Goal: Information Seeking & Learning: Learn about a topic

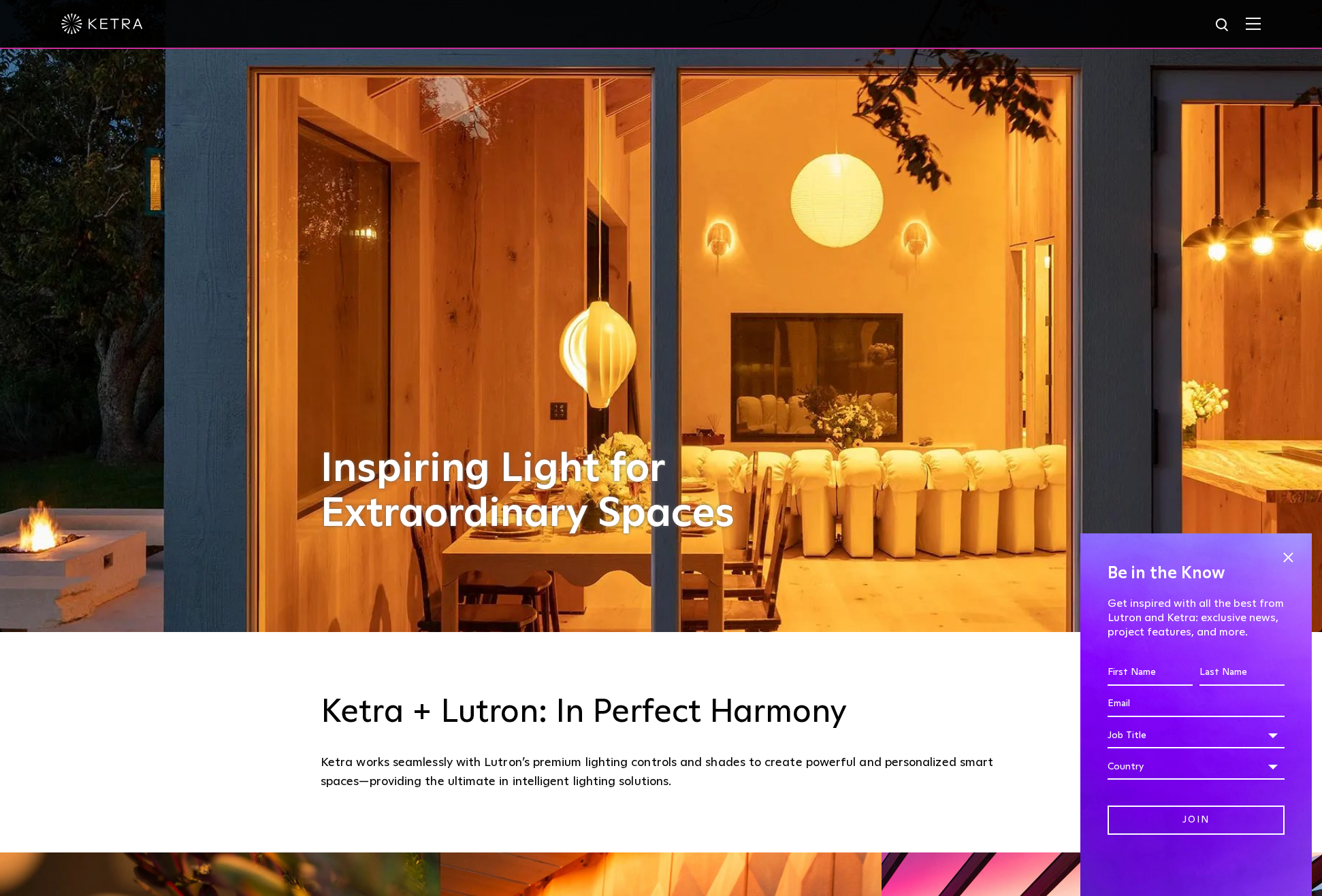
scroll to position [322, 0]
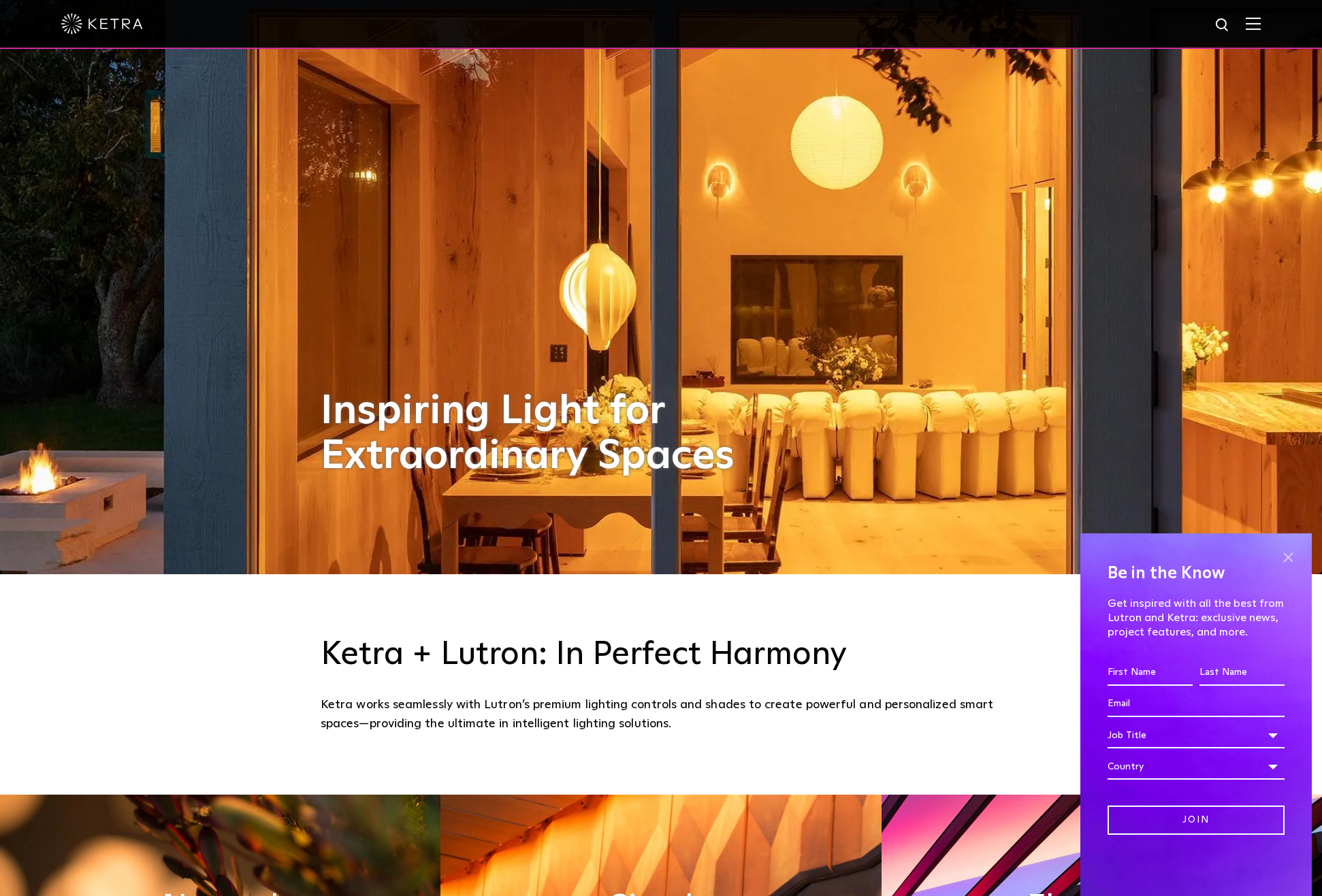
click at [1287, 555] on span at bounding box center [1288, 557] width 21 height 21
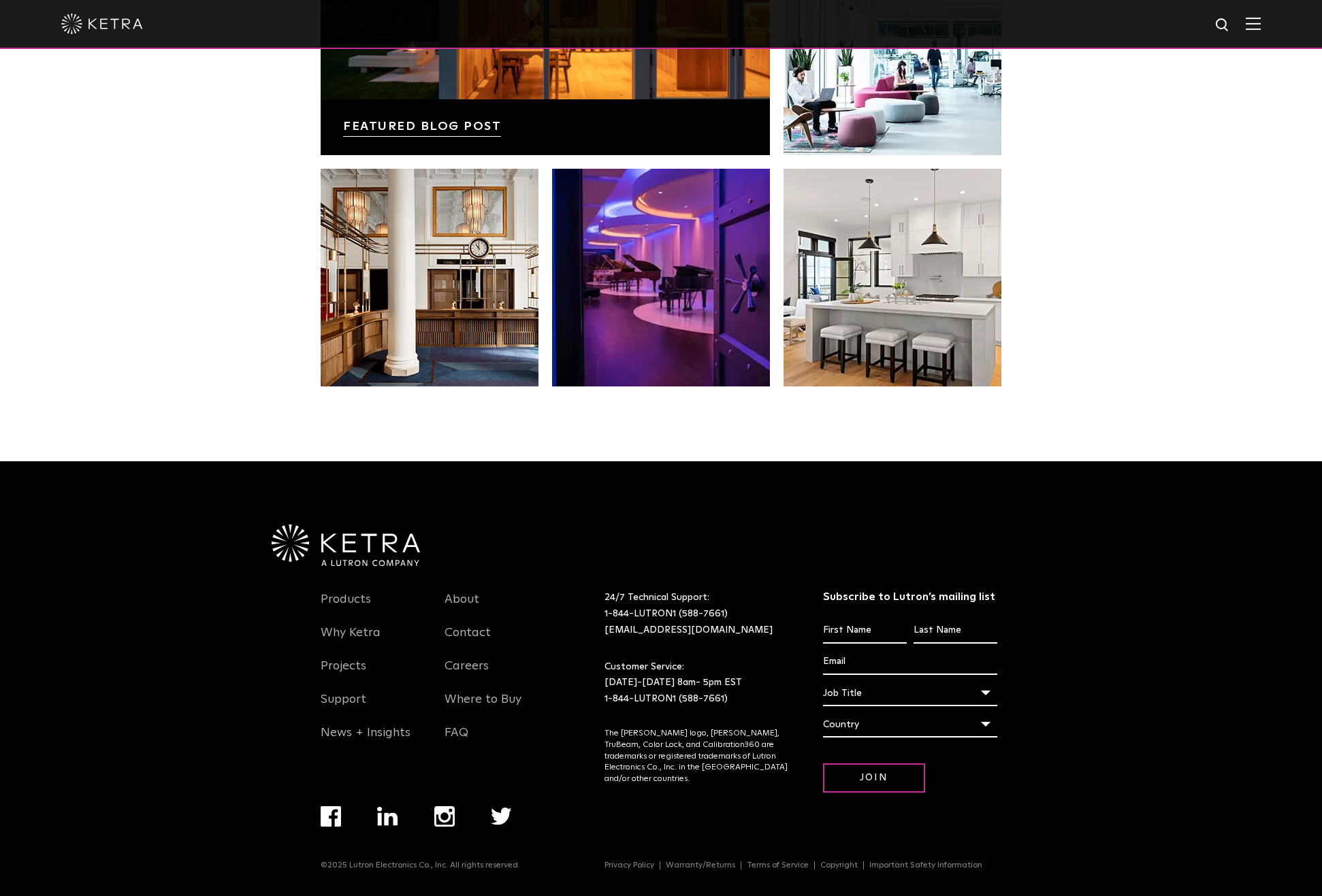
scroll to position [2843, 0]
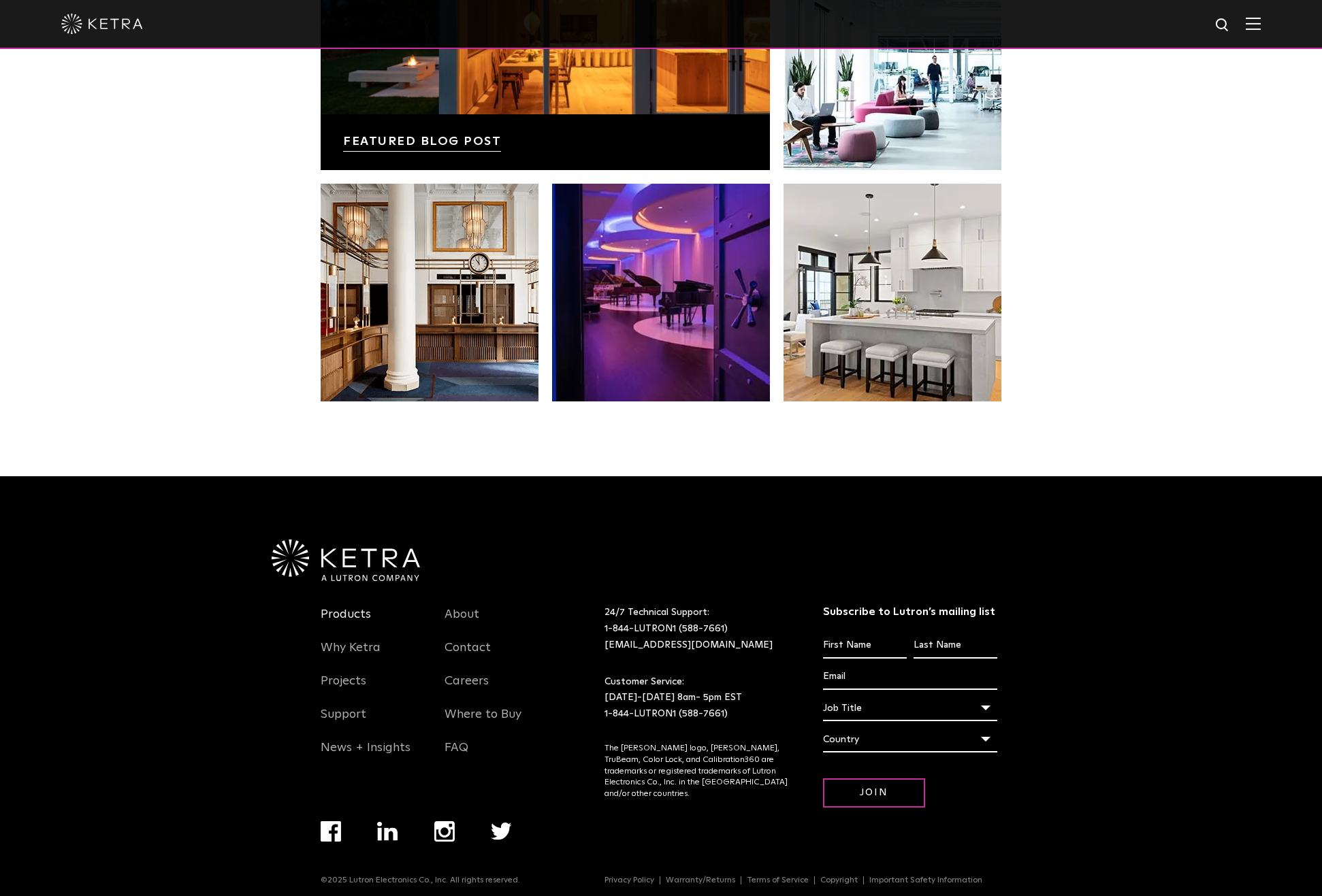
click at [340, 615] on link "Products" at bounding box center [346, 622] width 50 height 31
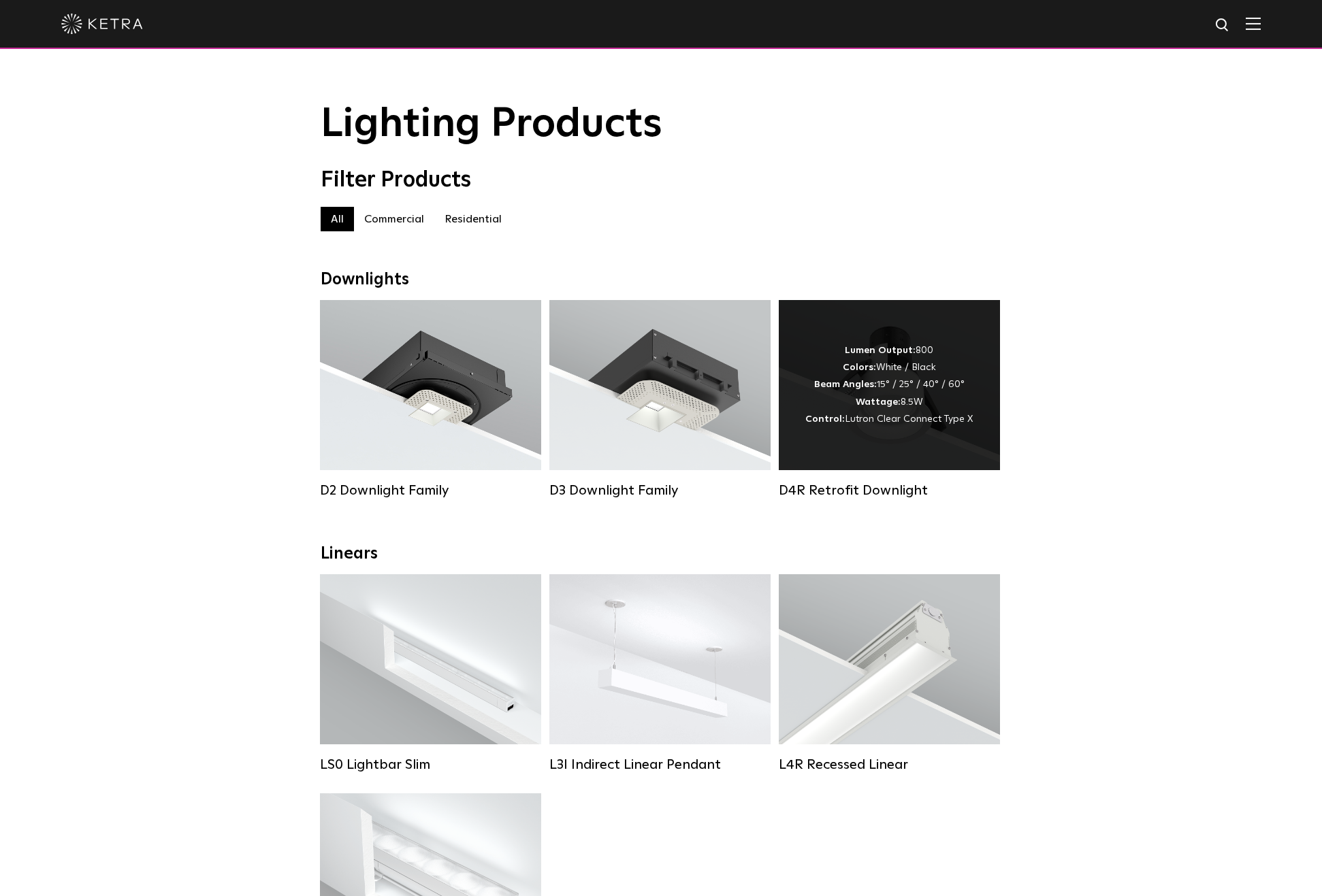
click at [877, 442] on div "Lumen Output: 800 Colors: White / Black Beam Angles: 15° / 25° / 40° / 60° Watt…" at bounding box center [889, 385] width 221 height 170
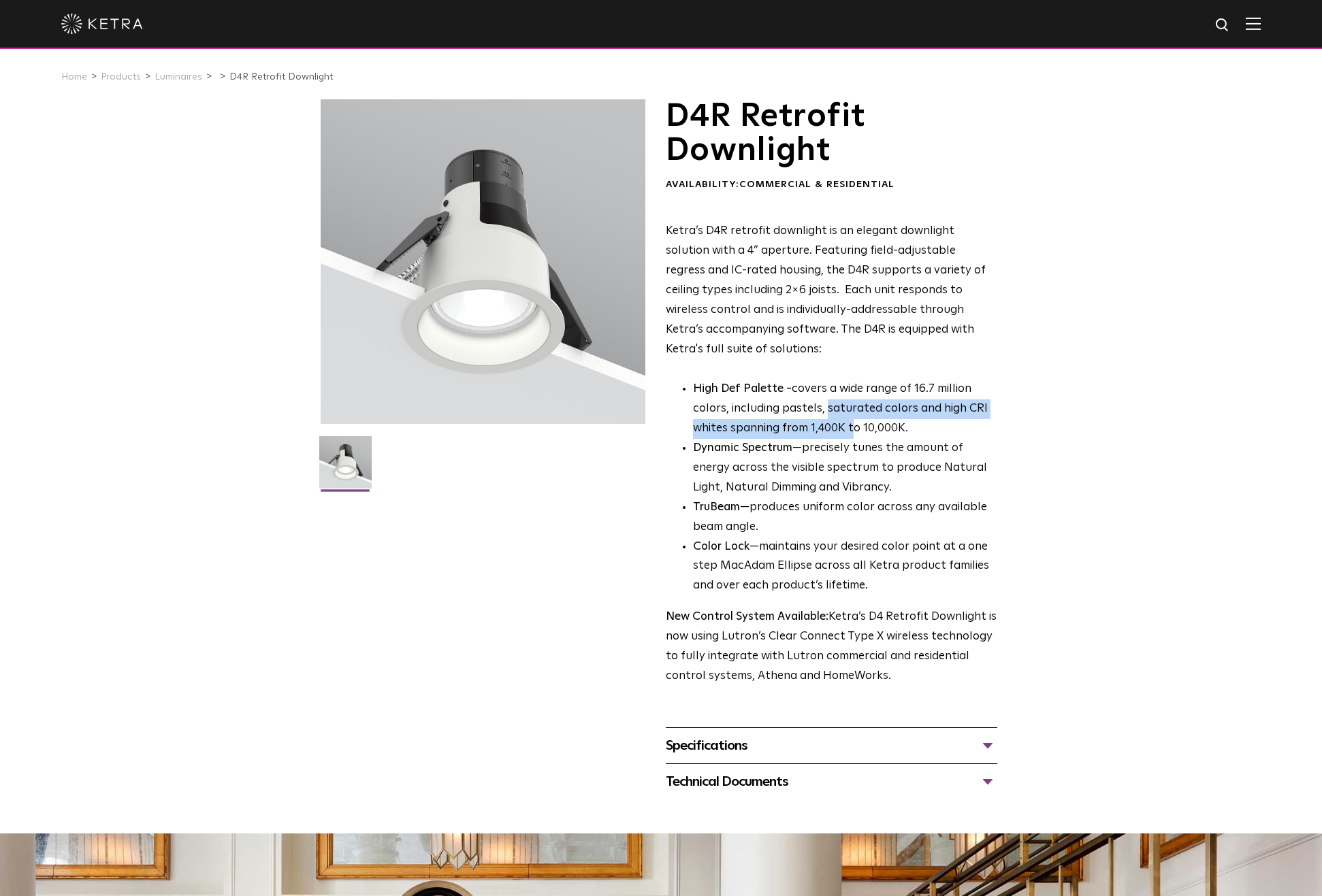
drag, startPoint x: 827, startPoint y: 409, endPoint x: 853, endPoint y: 428, distance: 32.2
click at [853, 428] on p "High Def Palette - covers a wide range of 16.7 million colors, including pastel…" at bounding box center [845, 409] width 304 height 59
click at [798, 428] on p "High Def Palette - covers a wide range of 16.7 million colors, including pastel…" at bounding box center [845, 409] width 304 height 59
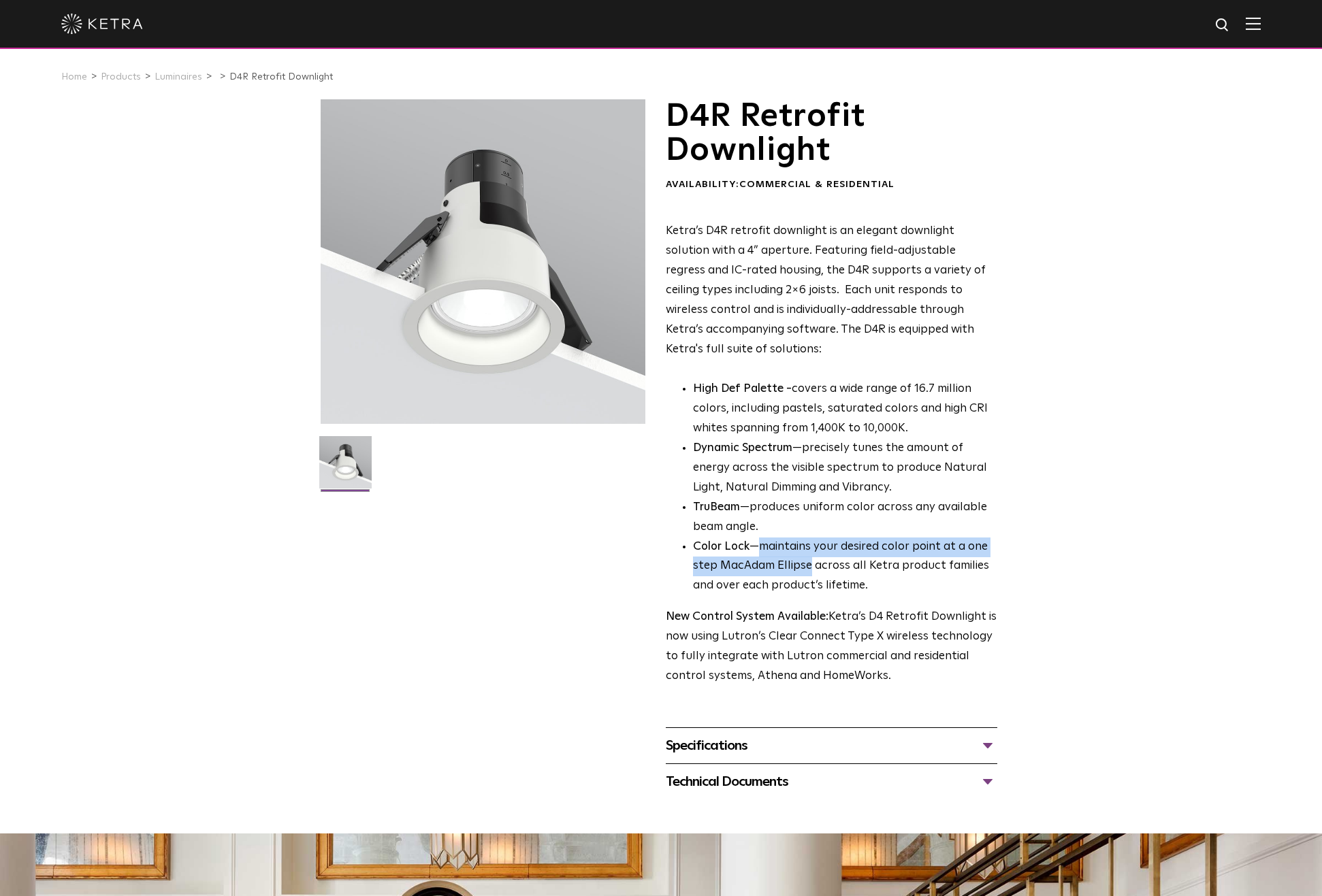
drag, startPoint x: 761, startPoint y: 552, endPoint x: 810, endPoint y: 570, distance: 52.2
click at [810, 570] on li "Color Lock —maintains your desired color point at a one step MacAdam Ellipse ac…" at bounding box center [845, 567] width 304 height 59
click at [739, 572] on li "Color Lock —maintains your desired color point at a one step MacAdam Ellipse ac…" at bounding box center [845, 567] width 304 height 59
click at [753, 585] on li "Color Lock —maintains your desired color point at a one step MacAdam Ellipse ac…" at bounding box center [845, 567] width 304 height 59
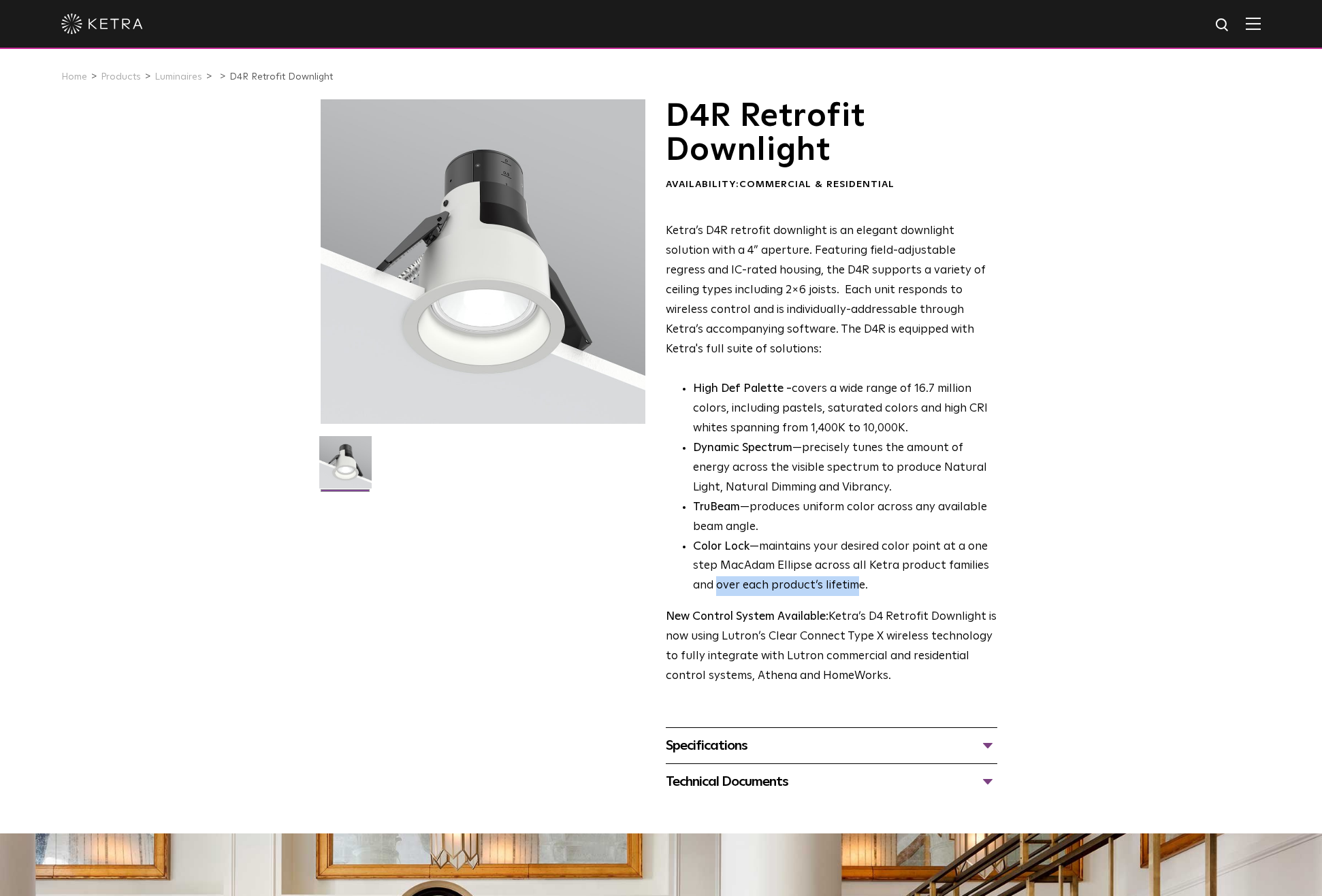
drag, startPoint x: 719, startPoint y: 592, endPoint x: 936, endPoint y: 591, distance: 217.0
click at [927, 592] on li "Color Lock —maintains your desired color point at a one step MacAdam Ellipse ac…" at bounding box center [845, 567] width 304 height 59
click at [936, 591] on li "Color Lock —maintains your desired color point at a one step MacAdam Ellipse ac…" at bounding box center [845, 567] width 304 height 59
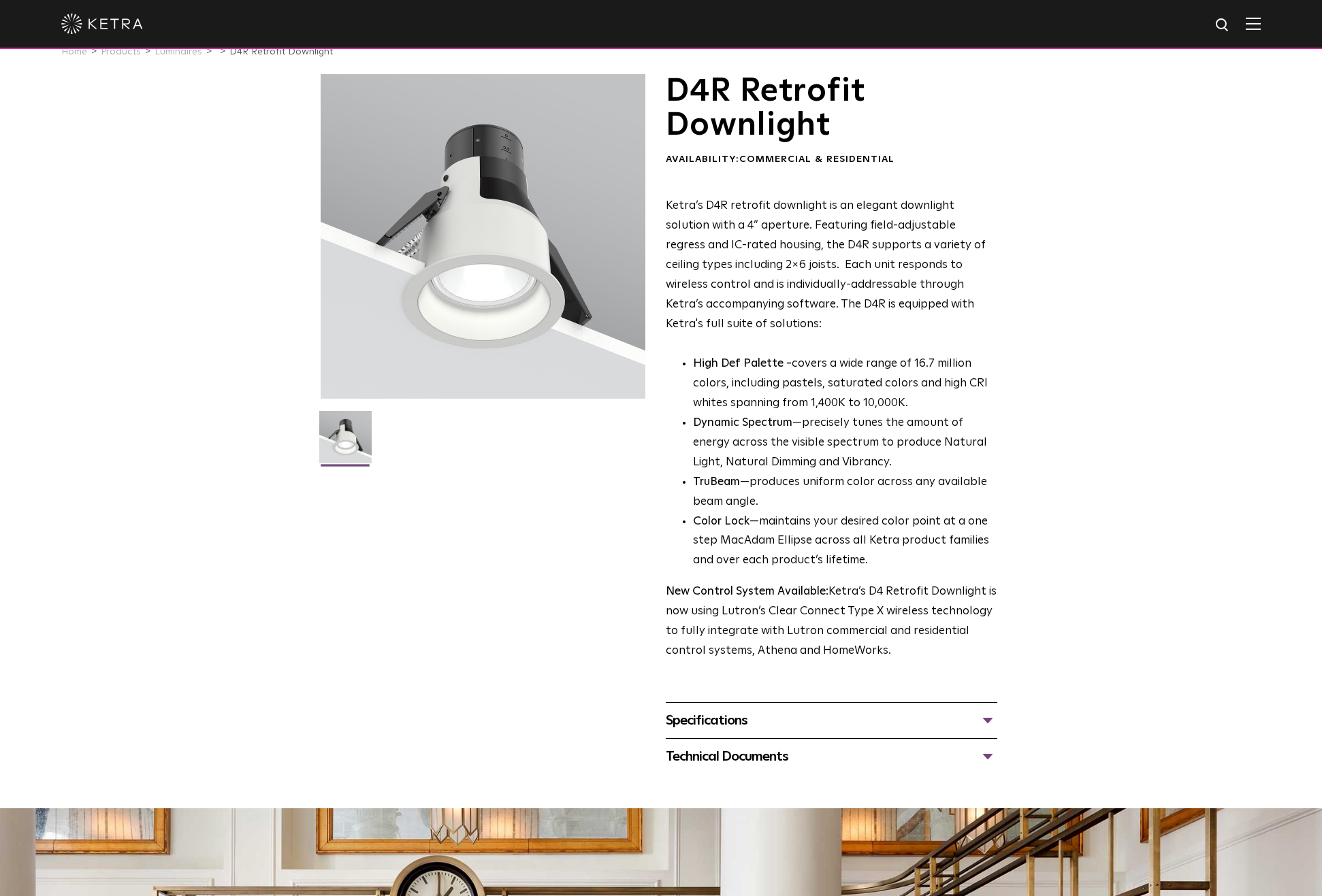
scroll to position [29, 0]
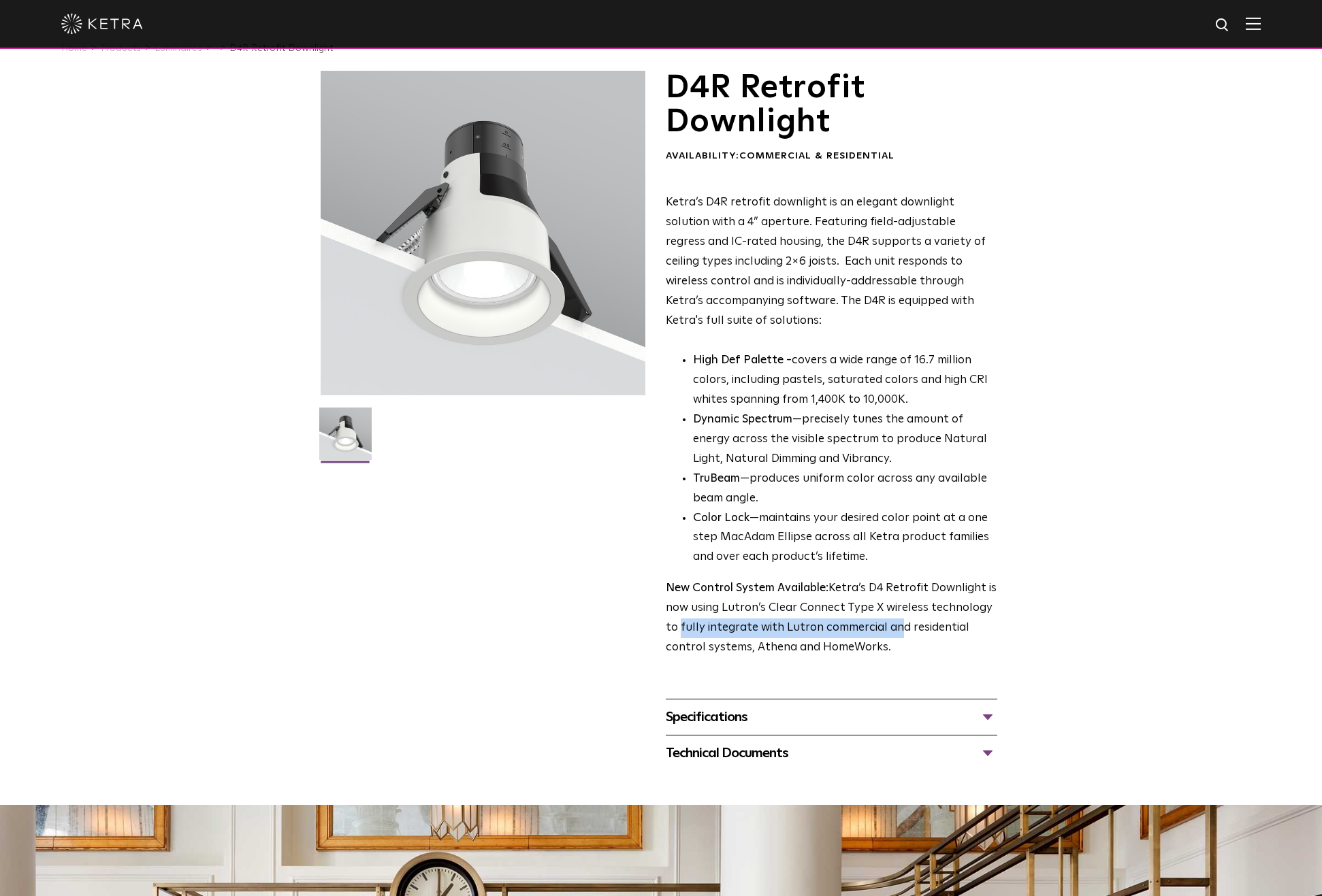
drag, startPoint x: 677, startPoint y: 631, endPoint x: 894, endPoint y: 631, distance: 217.0
click at [894, 631] on p "New Control System Available: Ketra’s D4 Retrofit Downlight is now using Lutron…" at bounding box center [831, 619] width 332 height 79
click at [836, 631] on p "New Control System Available: Ketra’s D4 Retrofit Downlight is now using Lutron…" at bounding box center [831, 619] width 332 height 79
click at [791, 656] on p "New Control System Available: Ketra’s D4 Retrofit Downlight is now using Lutron…" at bounding box center [831, 619] width 332 height 79
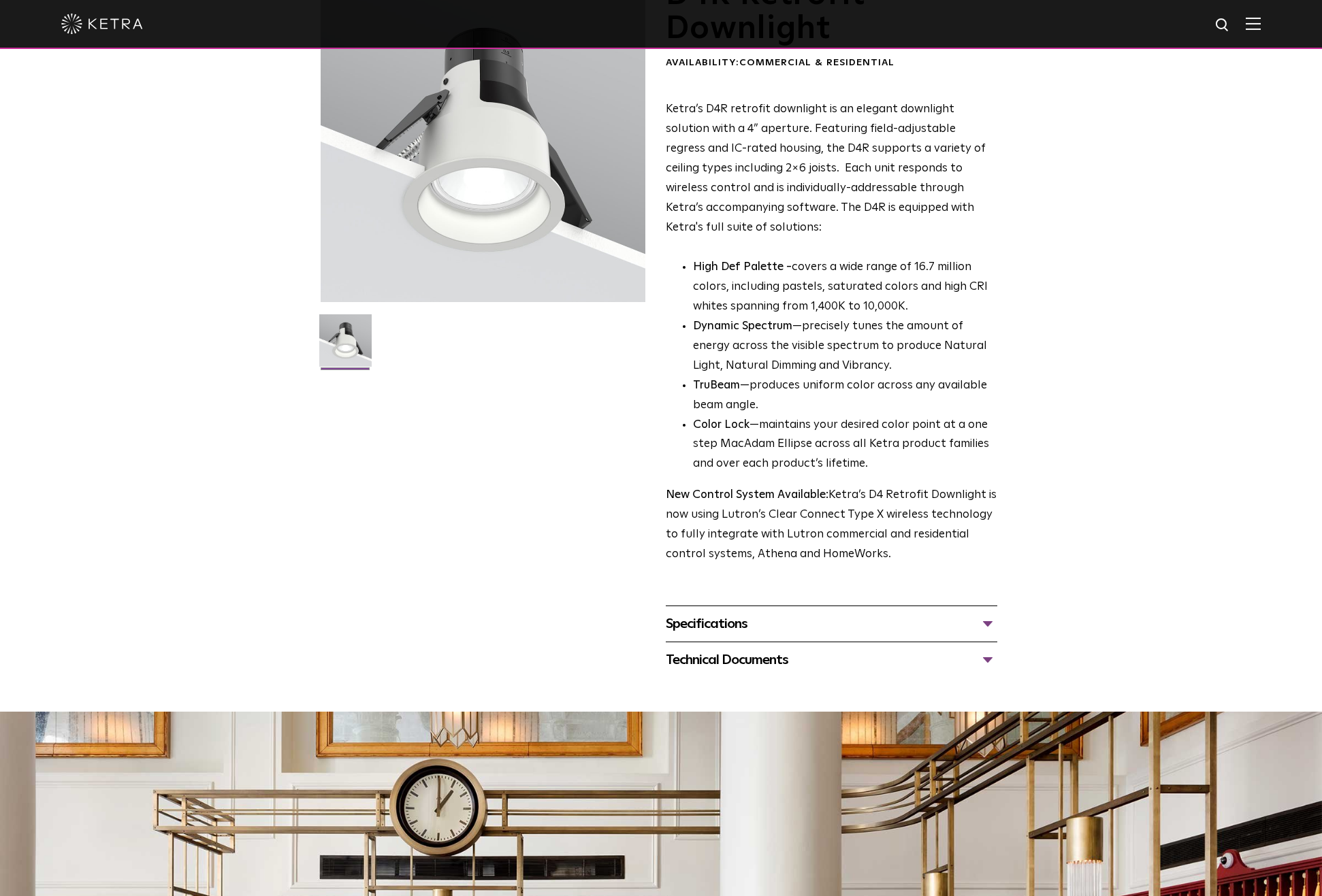
scroll to position [167, 0]
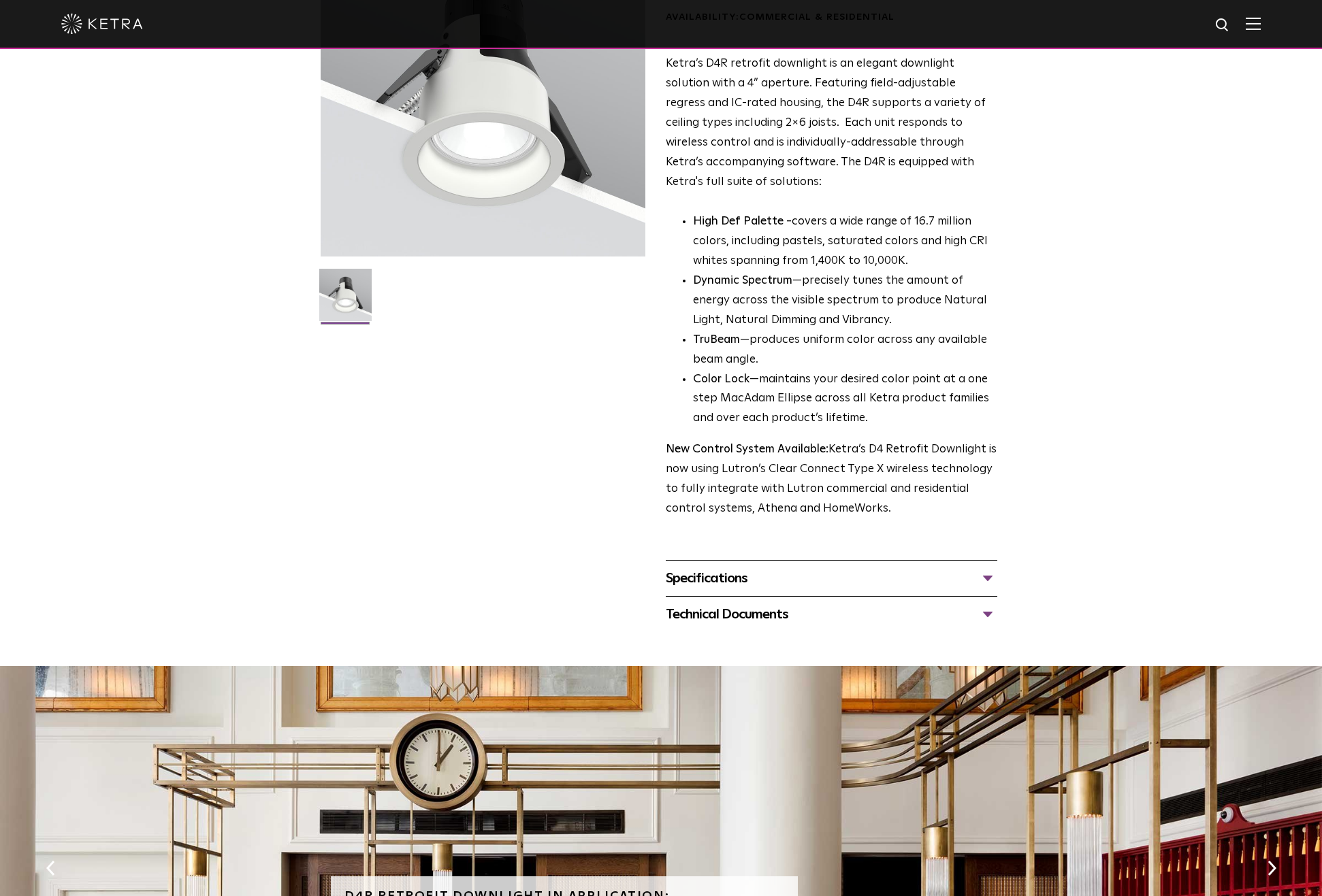
click at [994, 587] on div "Specifications" at bounding box center [831, 578] width 332 height 21
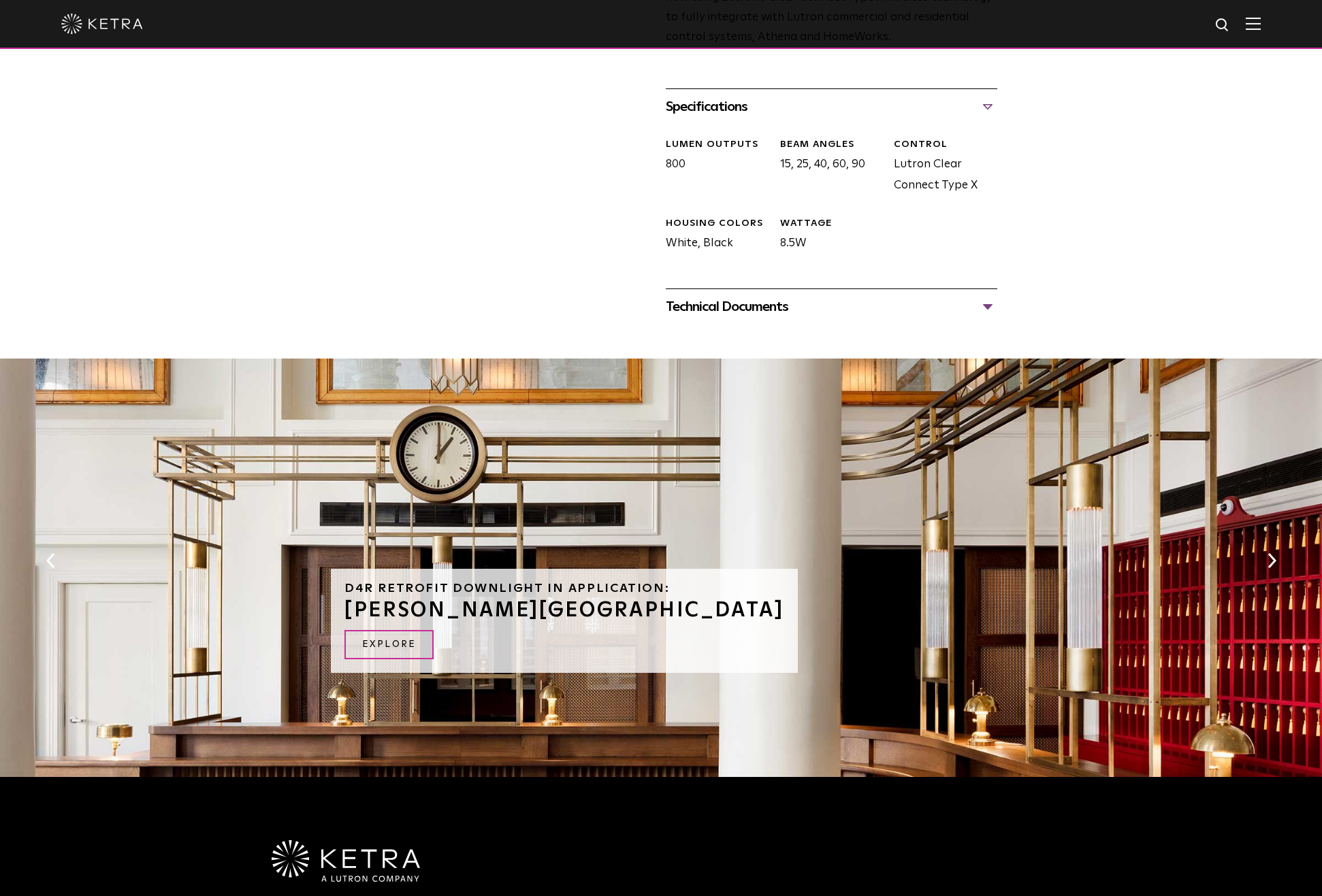
scroll to position [0, 0]
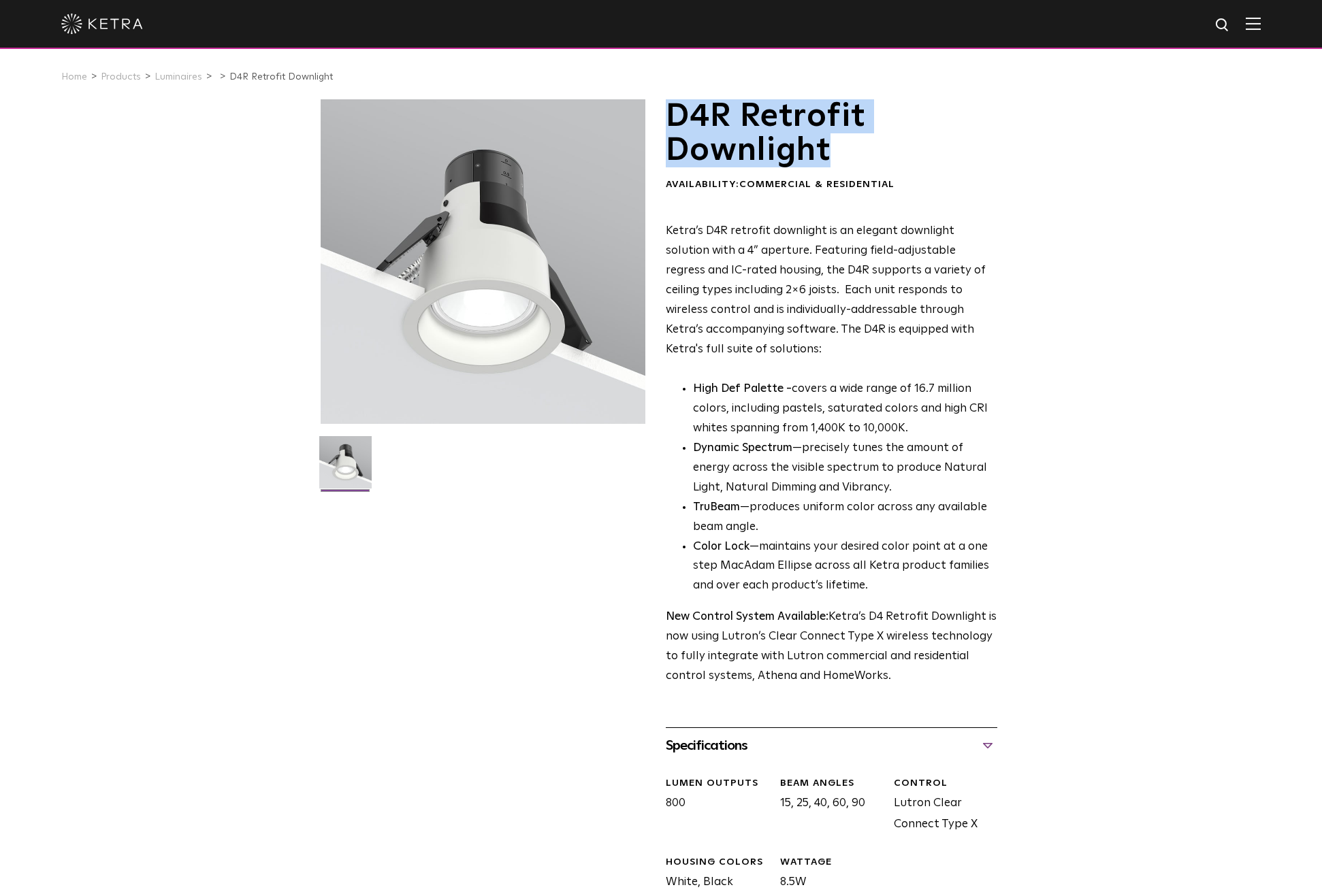
drag, startPoint x: 673, startPoint y: 112, endPoint x: 833, endPoint y: 145, distance: 163.4
click at [833, 145] on h1 "D4R Retrofit Downlight" at bounding box center [831, 133] width 332 height 69
copy h1 "D4R Retrofit Downlight"
